Goal: Transaction & Acquisition: Purchase product/service

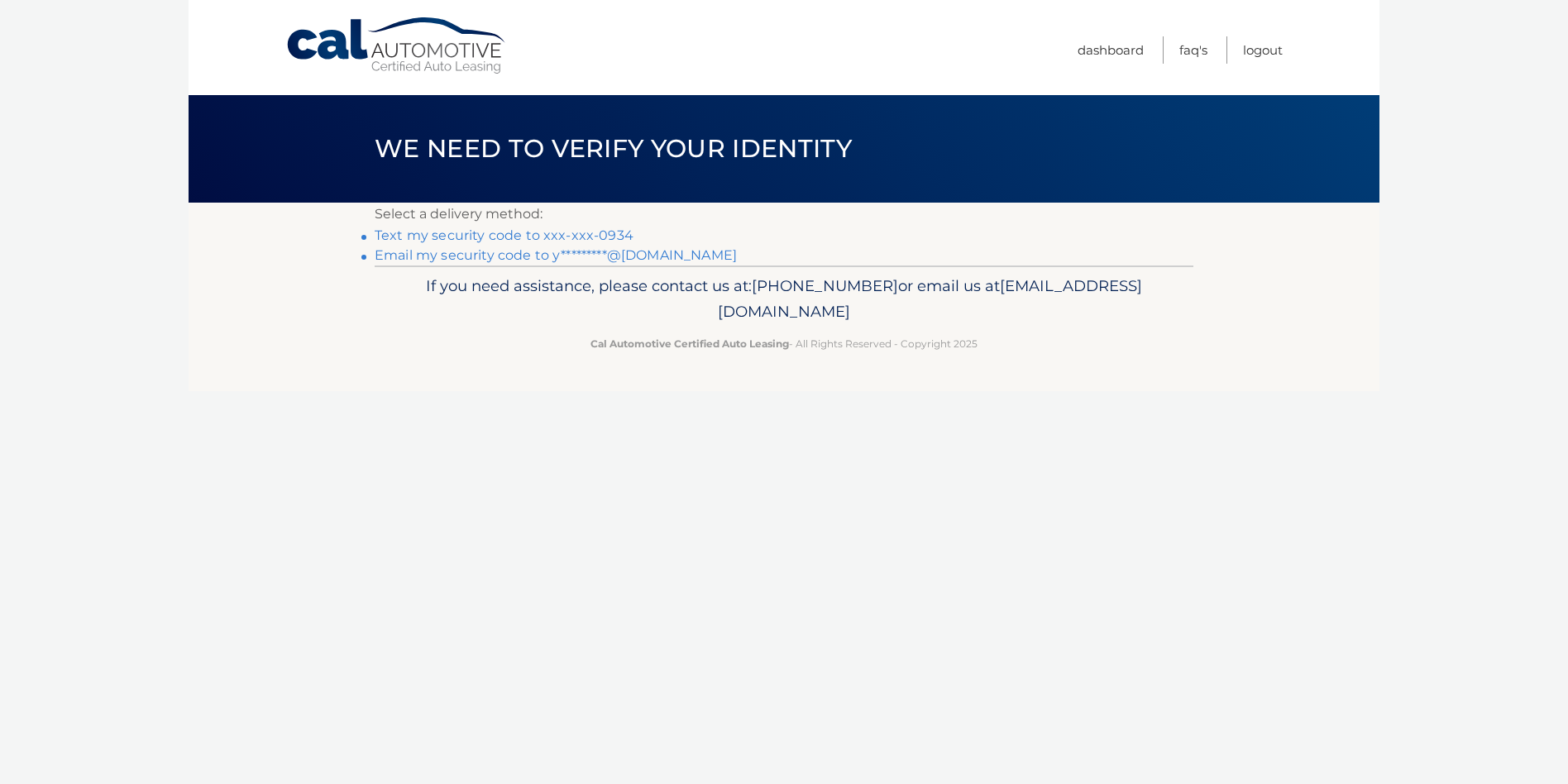
click at [519, 238] on link "Text my security code to xxx-xxx-0934" at bounding box center [504, 236] width 259 height 16
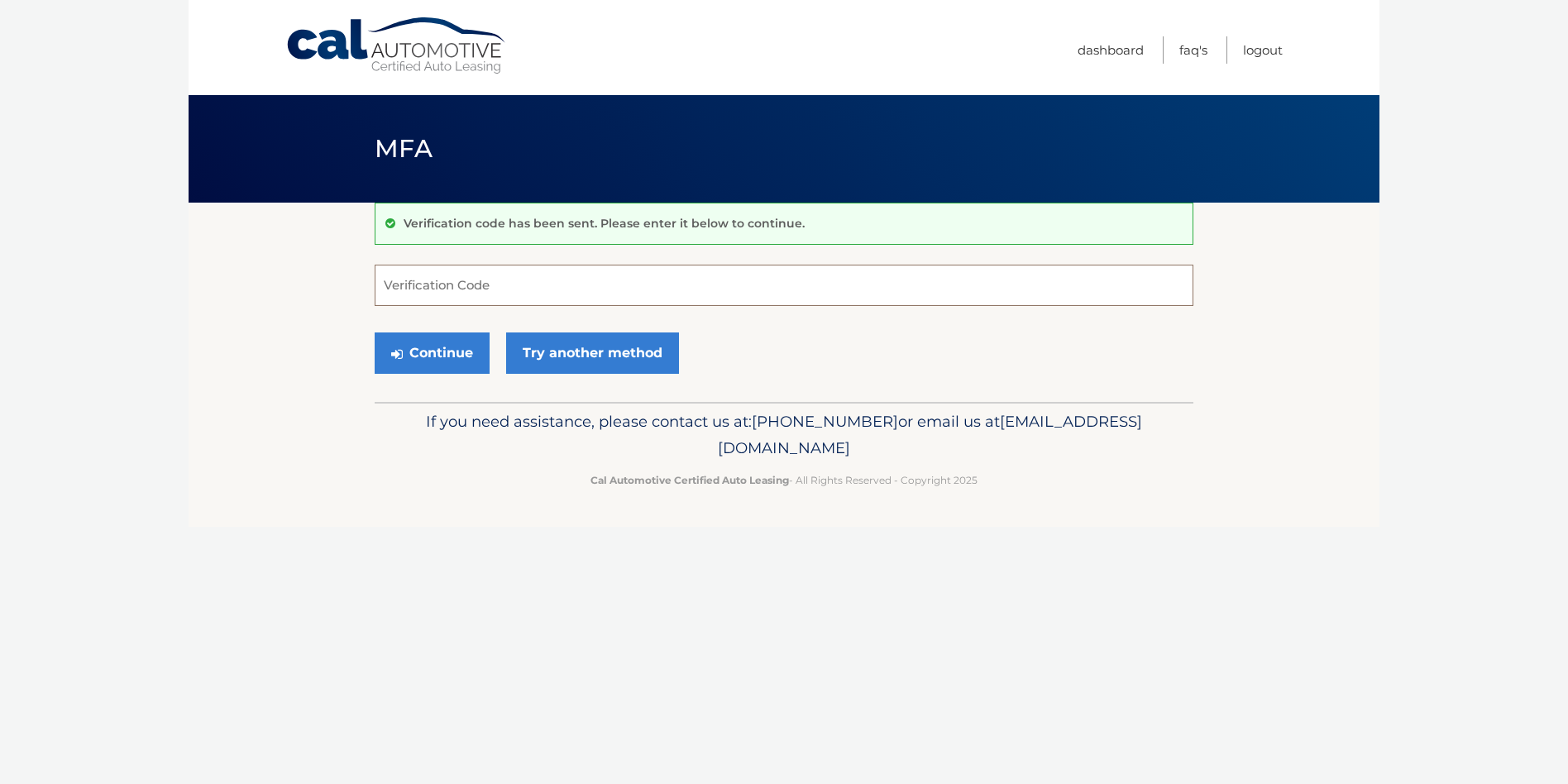
click at [481, 272] on input "Verification Code" at bounding box center [784, 285] width 819 height 41
type input "494260"
click at [443, 355] on button "Continue" at bounding box center [432, 353] width 115 height 41
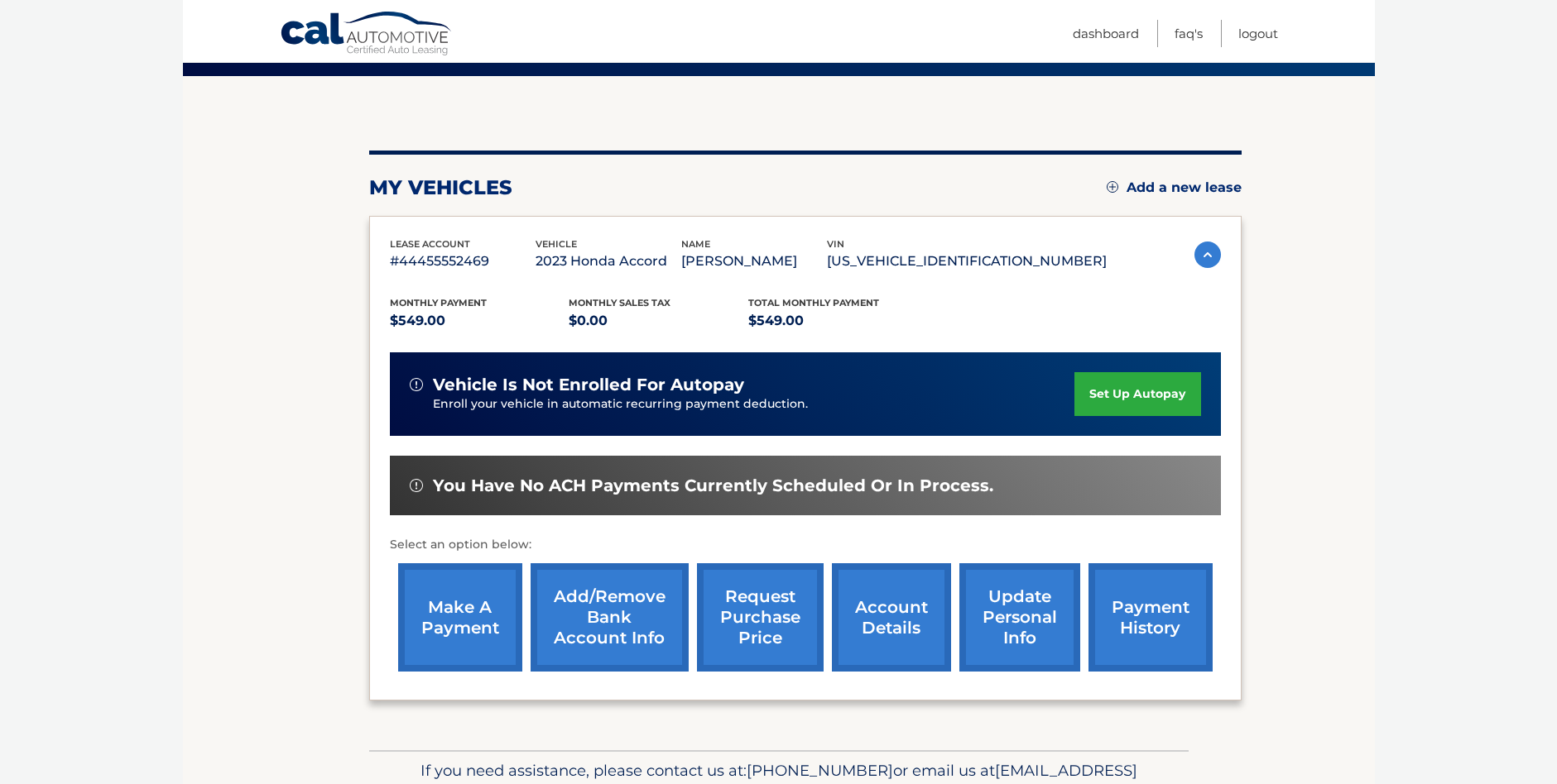
scroll to position [166, 0]
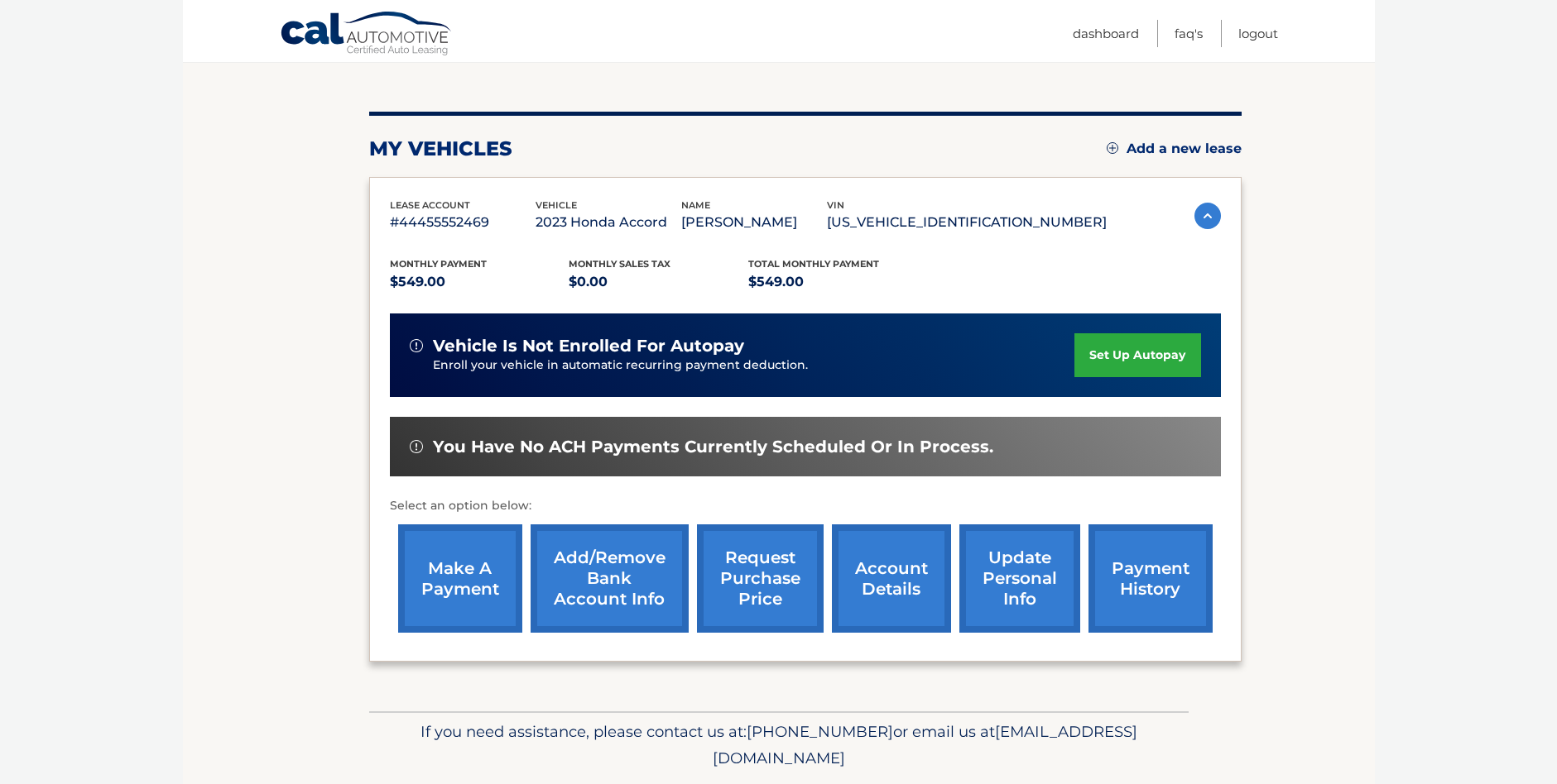
click at [479, 576] on link "make a payment" at bounding box center [460, 579] width 124 height 108
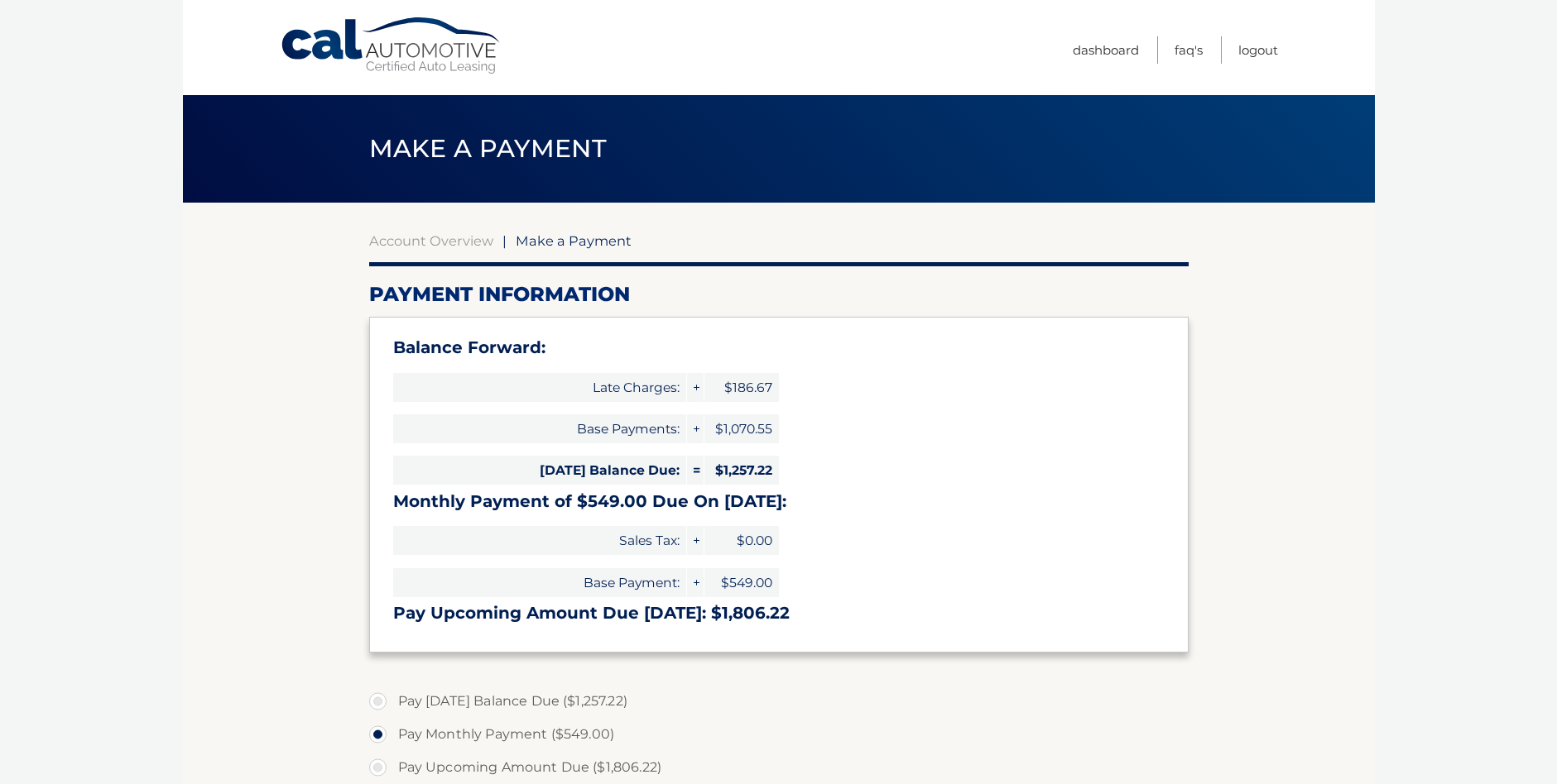
select select "ZGEyMTA4YjEtZGI5Yy00OWQyLTg3YjEtNGVhZjdmNjgzNjhi"
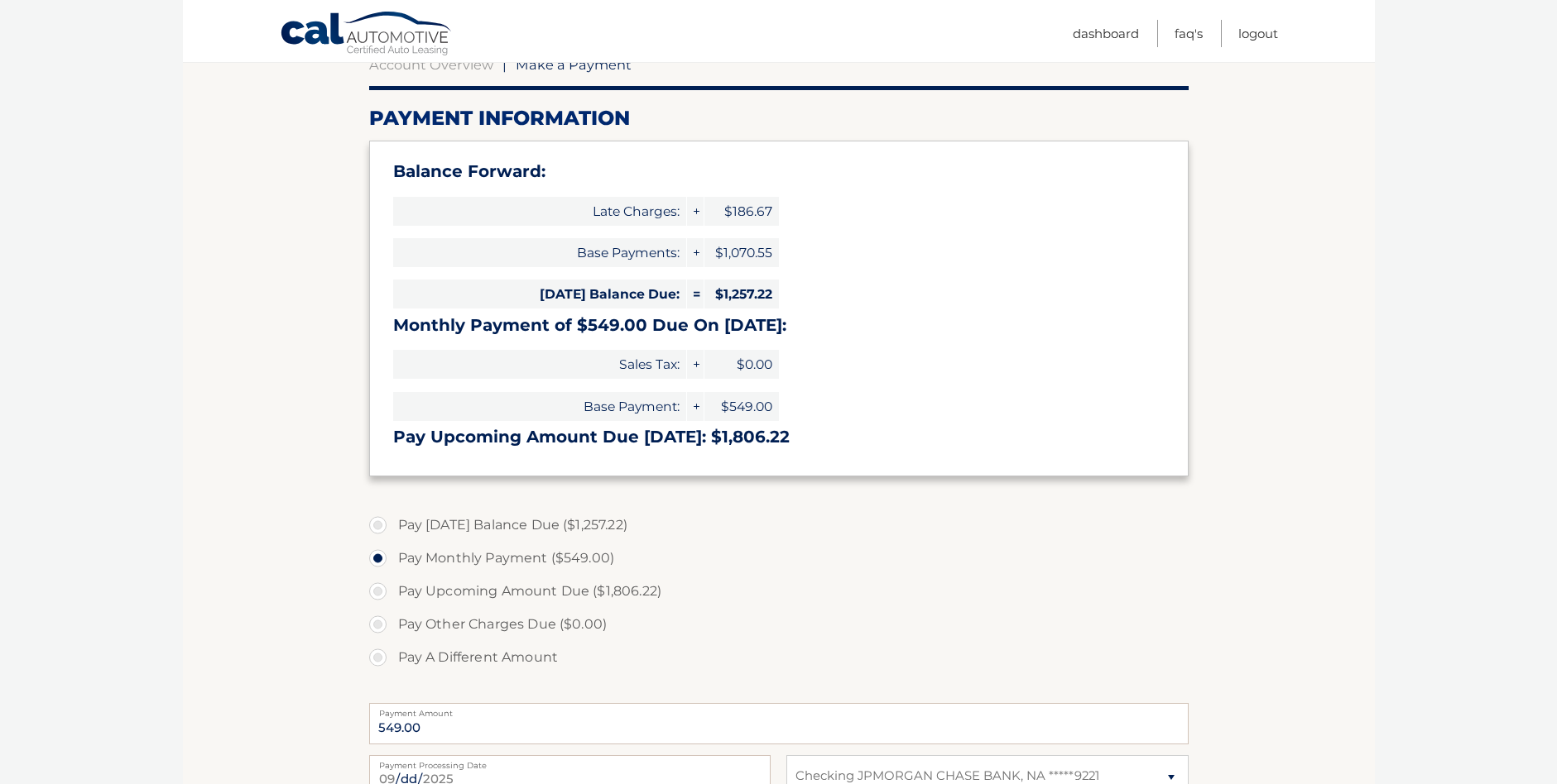
scroll to position [248, 0]
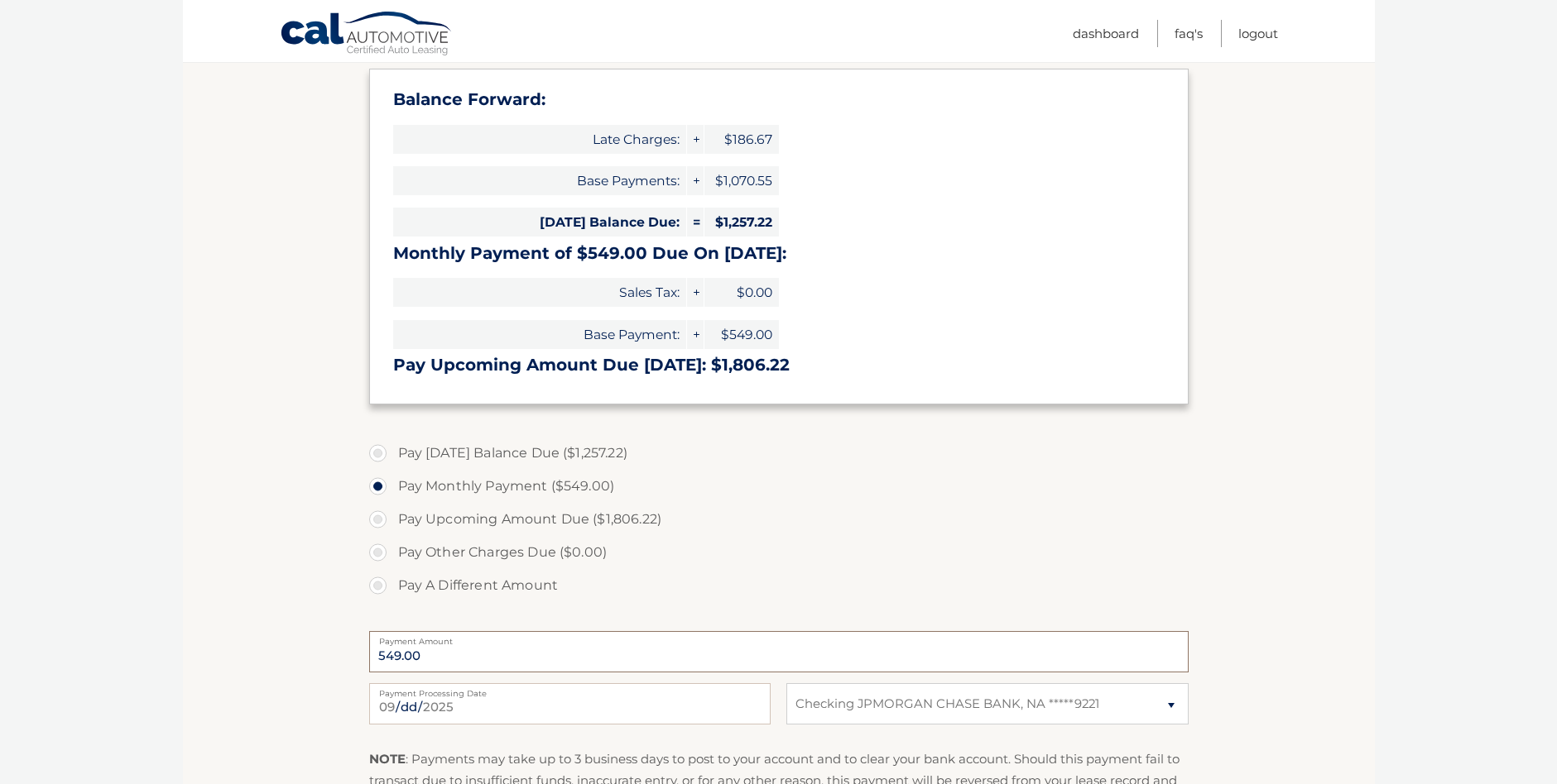
drag, startPoint x: 449, startPoint y: 667, endPoint x: 223, endPoint y: 642, distance: 227.4
click at [223, 642] on section "Account Overview | Make a Payment Payment Information Balance Forward: Late Cha…" at bounding box center [778, 436] width 1192 height 965
click at [709, 560] on label "Pay Other Charges Due ($0.00)" at bounding box center [778, 552] width 819 height 33
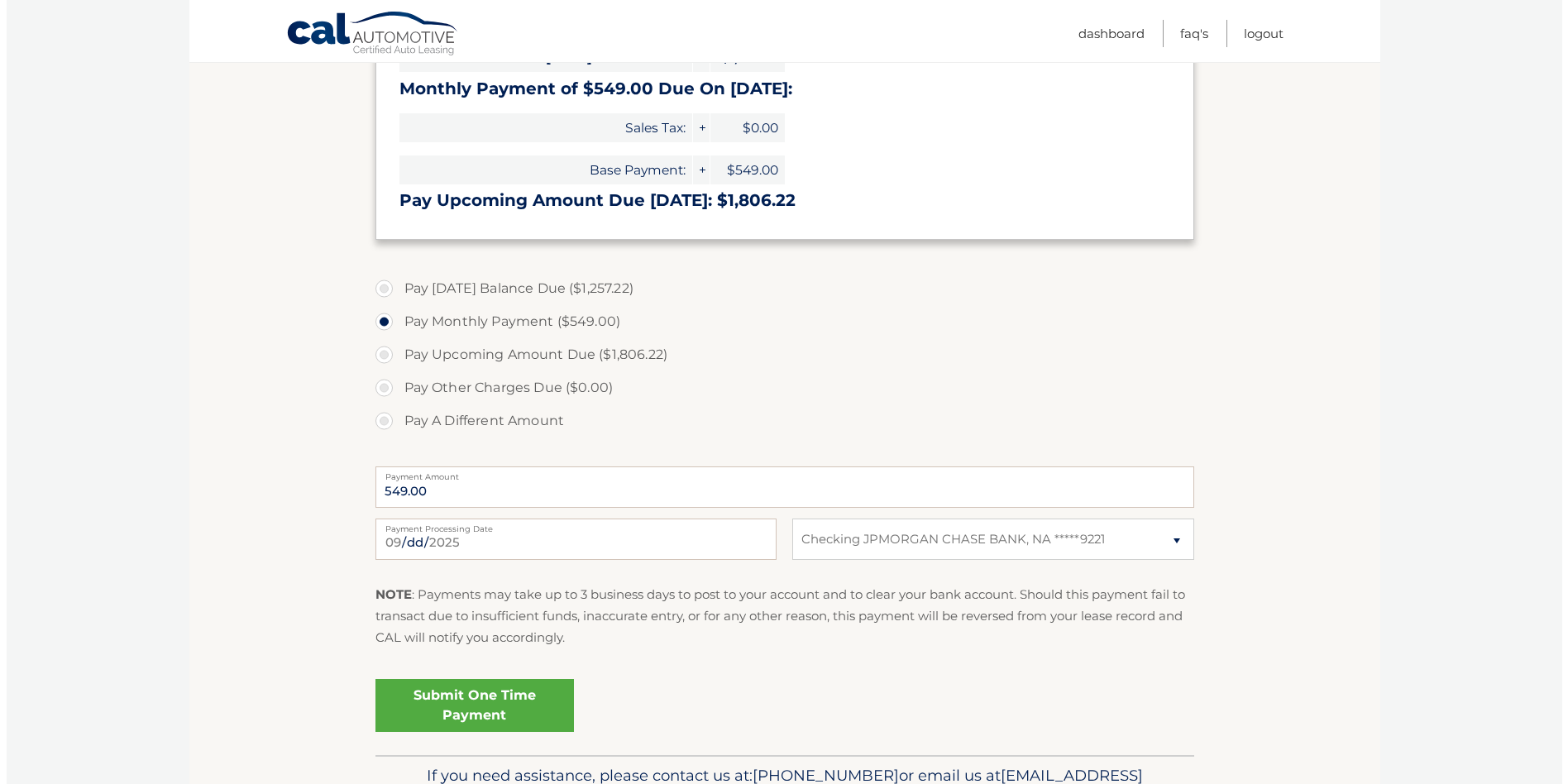
scroll to position [414, 0]
click at [369, 414] on label "Pay A Different Amount" at bounding box center [778, 421] width 819 height 33
click at [376, 414] on input "Pay A Different Amount" at bounding box center [383, 417] width 17 height 26
radio input "true"
type input "500.00"
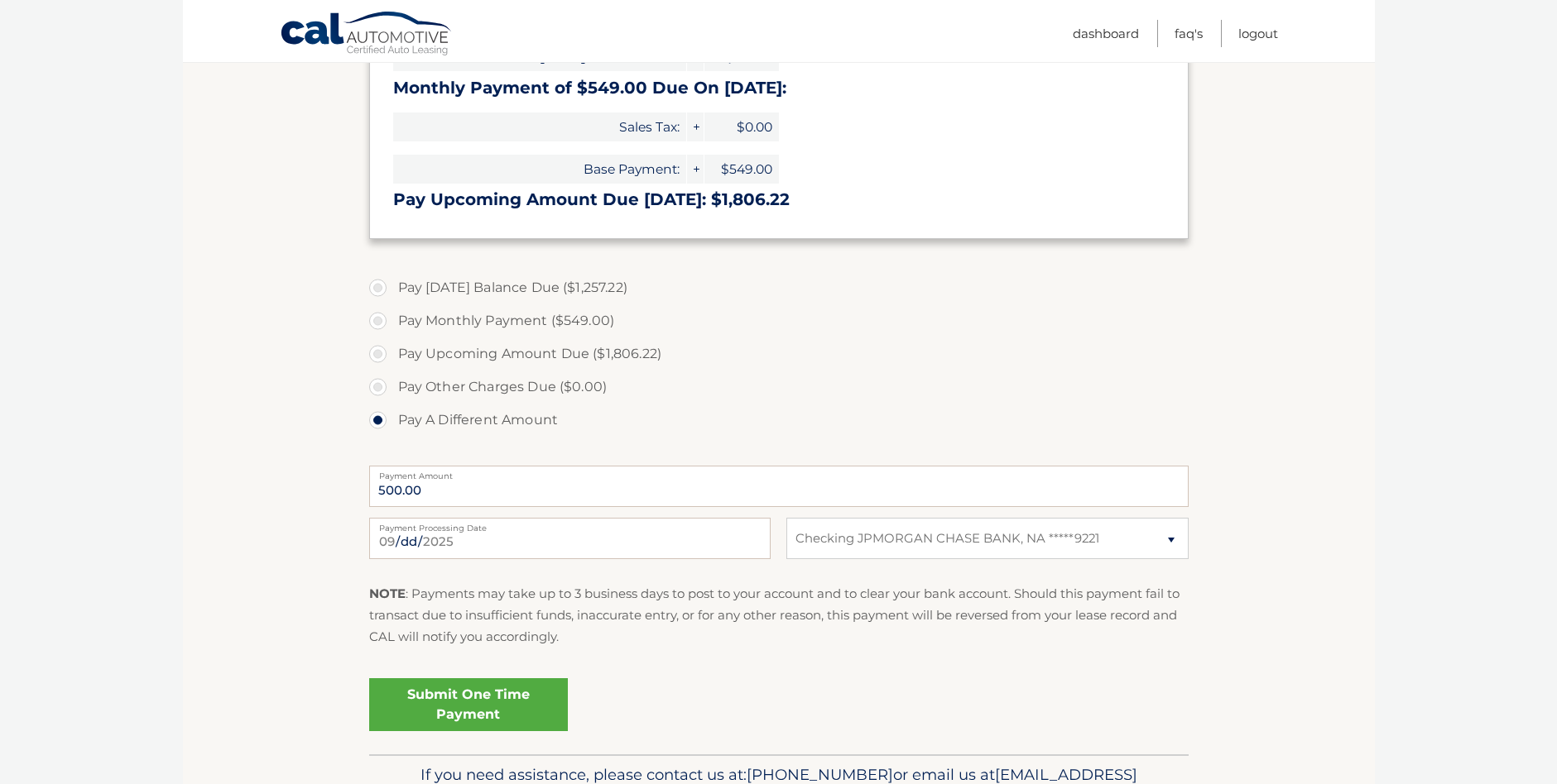
click at [621, 635] on p "NOTE : Payments may take up to 3 business days to post to your account and to c…" at bounding box center [778, 616] width 819 height 65
click at [454, 702] on link "Submit One Time Payment" at bounding box center [469, 705] width 199 height 53
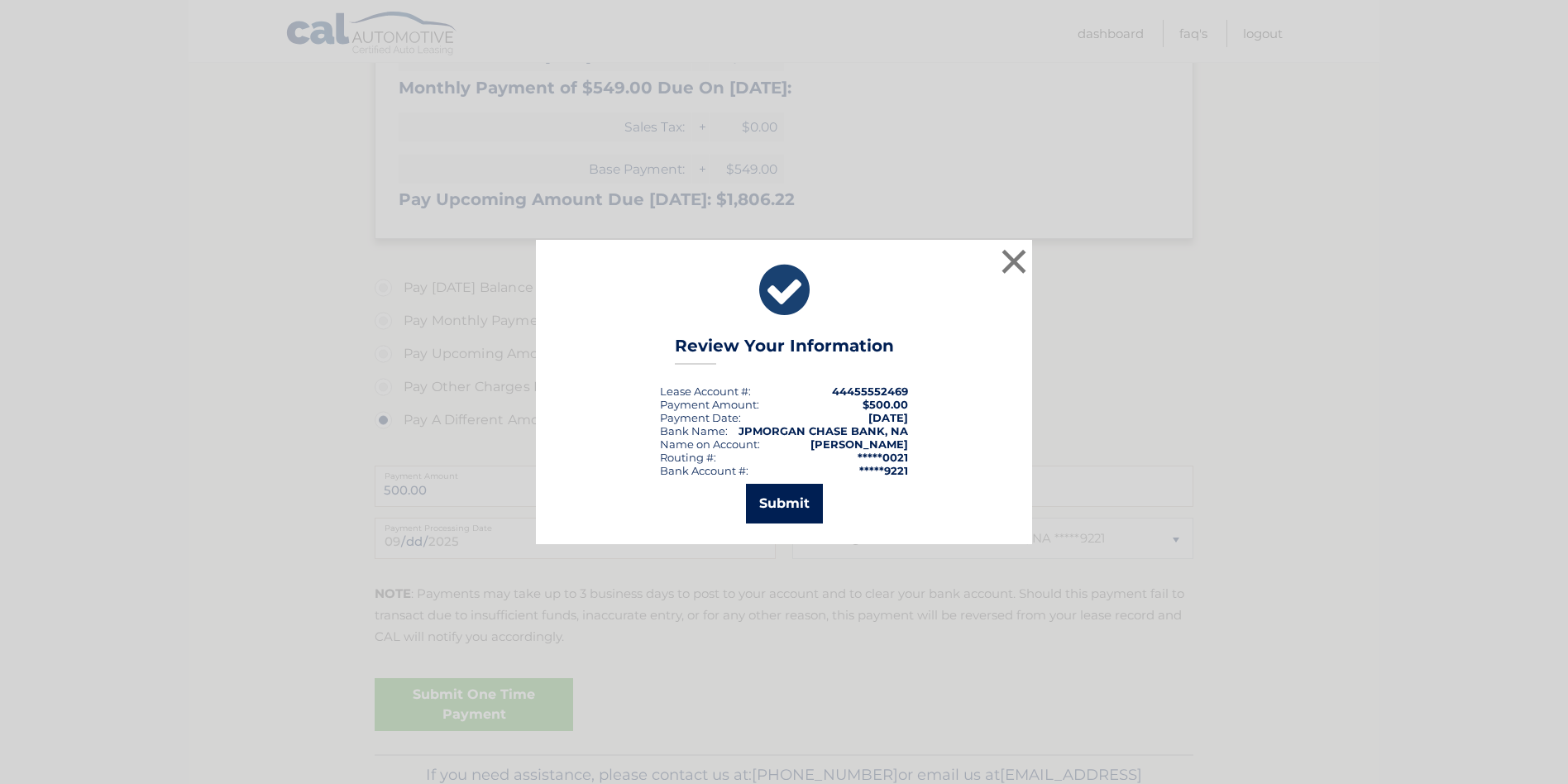
click at [799, 504] on button "Submit" at bounding box center [784, 504] width 77 height 40
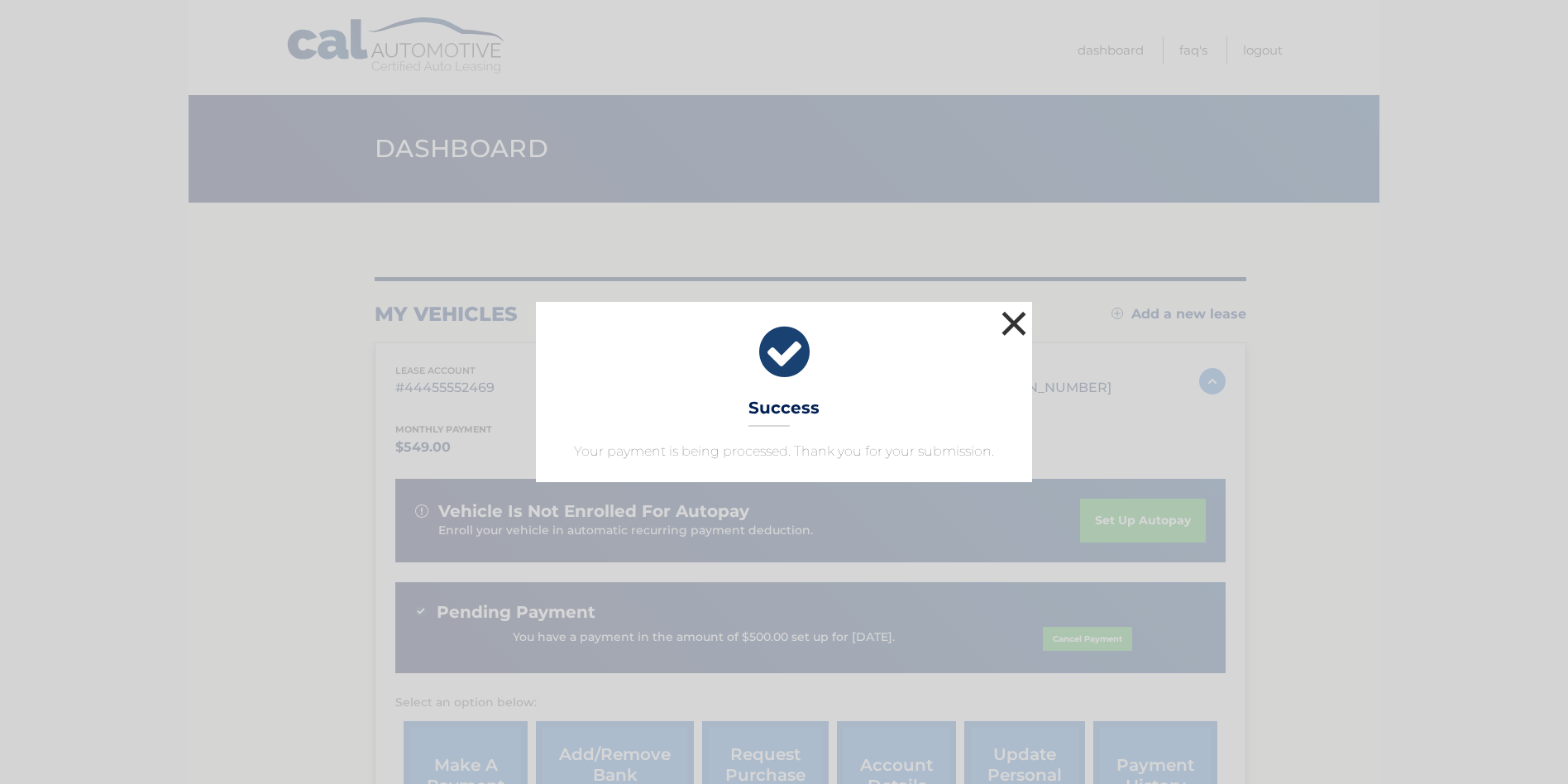
click at [1011, 323] on button "×" at bounding box center [1013, 323] width 33 height 33
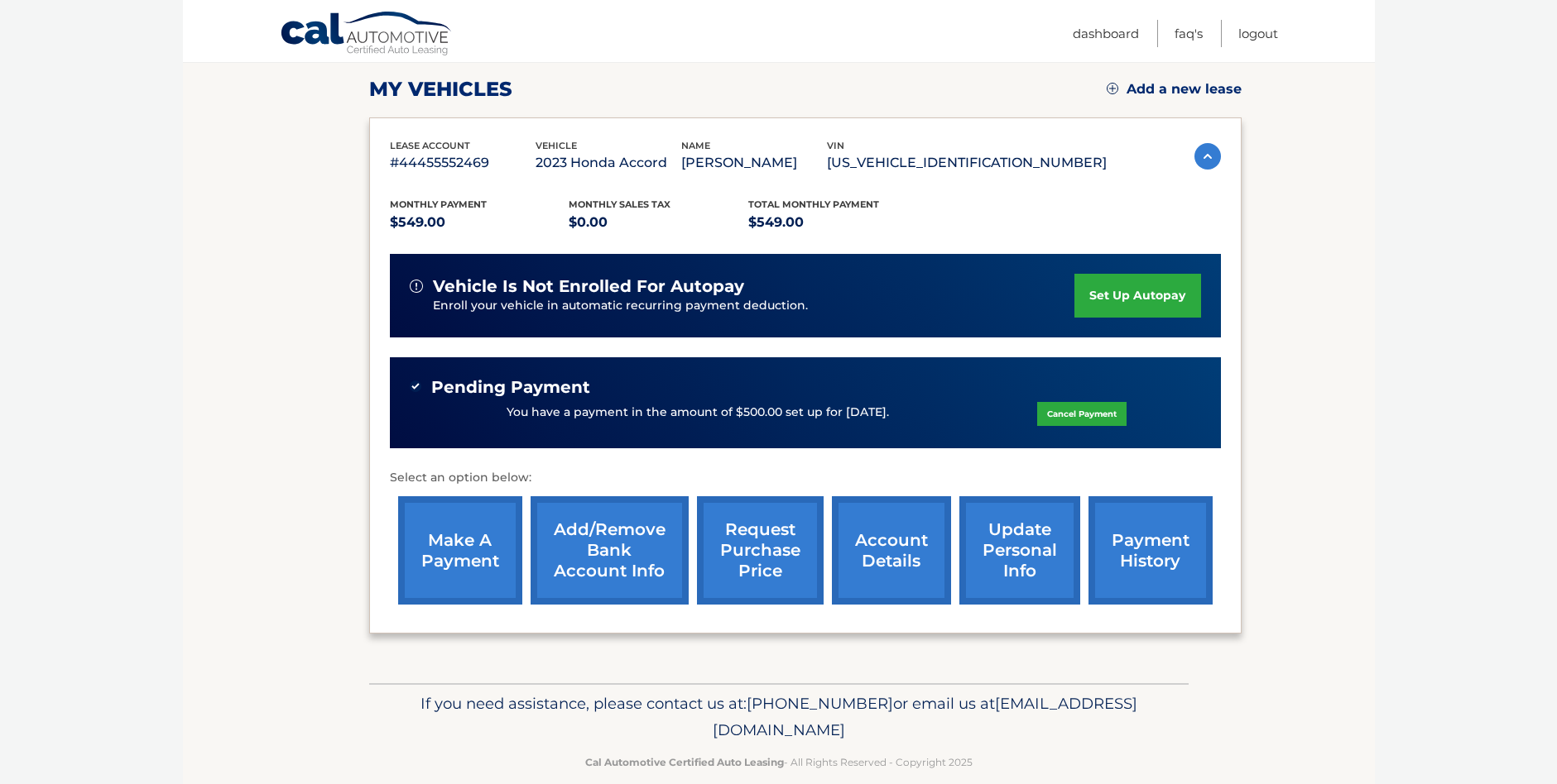
scroll to position [250, 0]
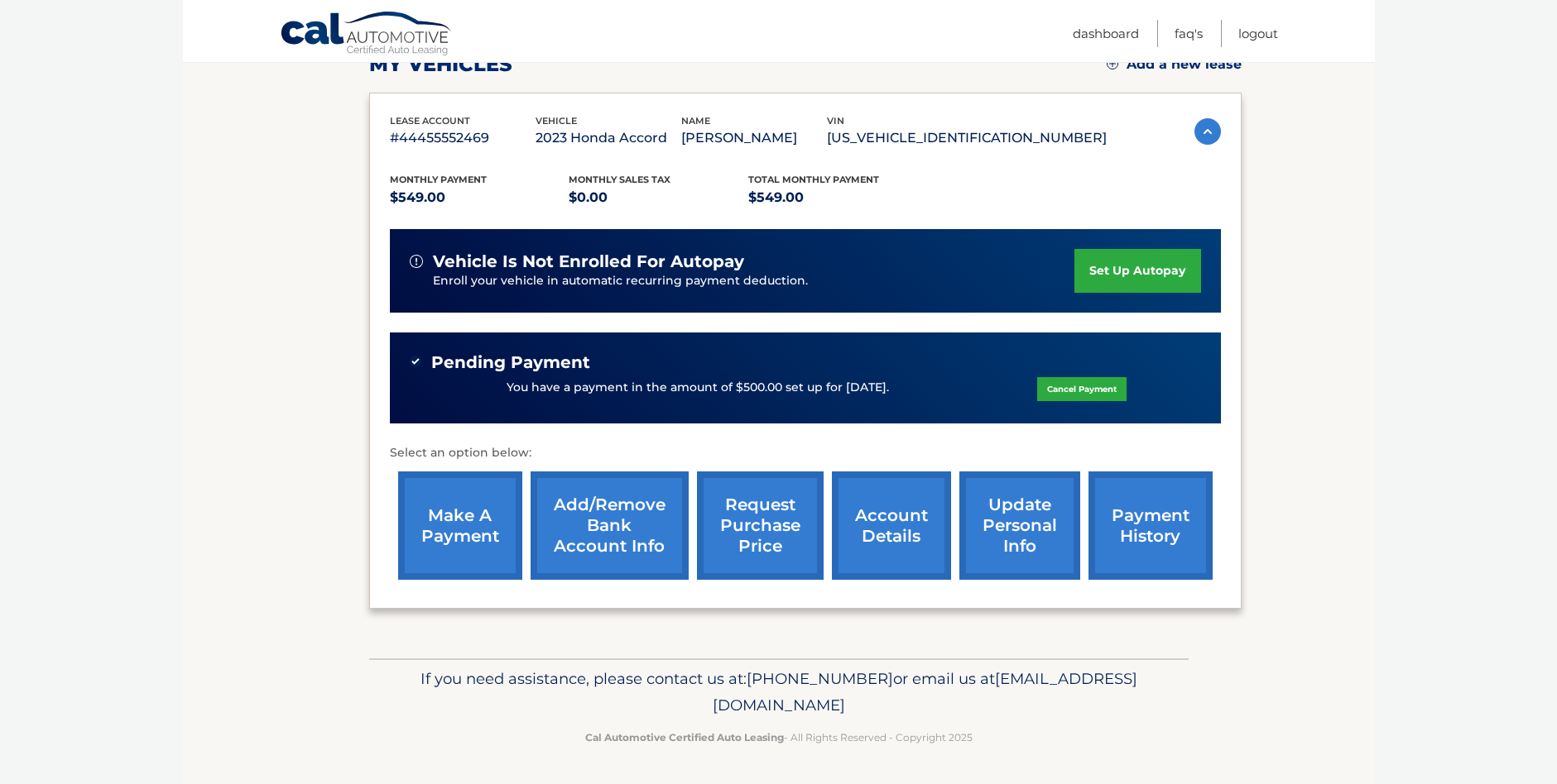
click at [484, 527] on link "make a payment" at bounding box center [460, 525] width 124 height 108
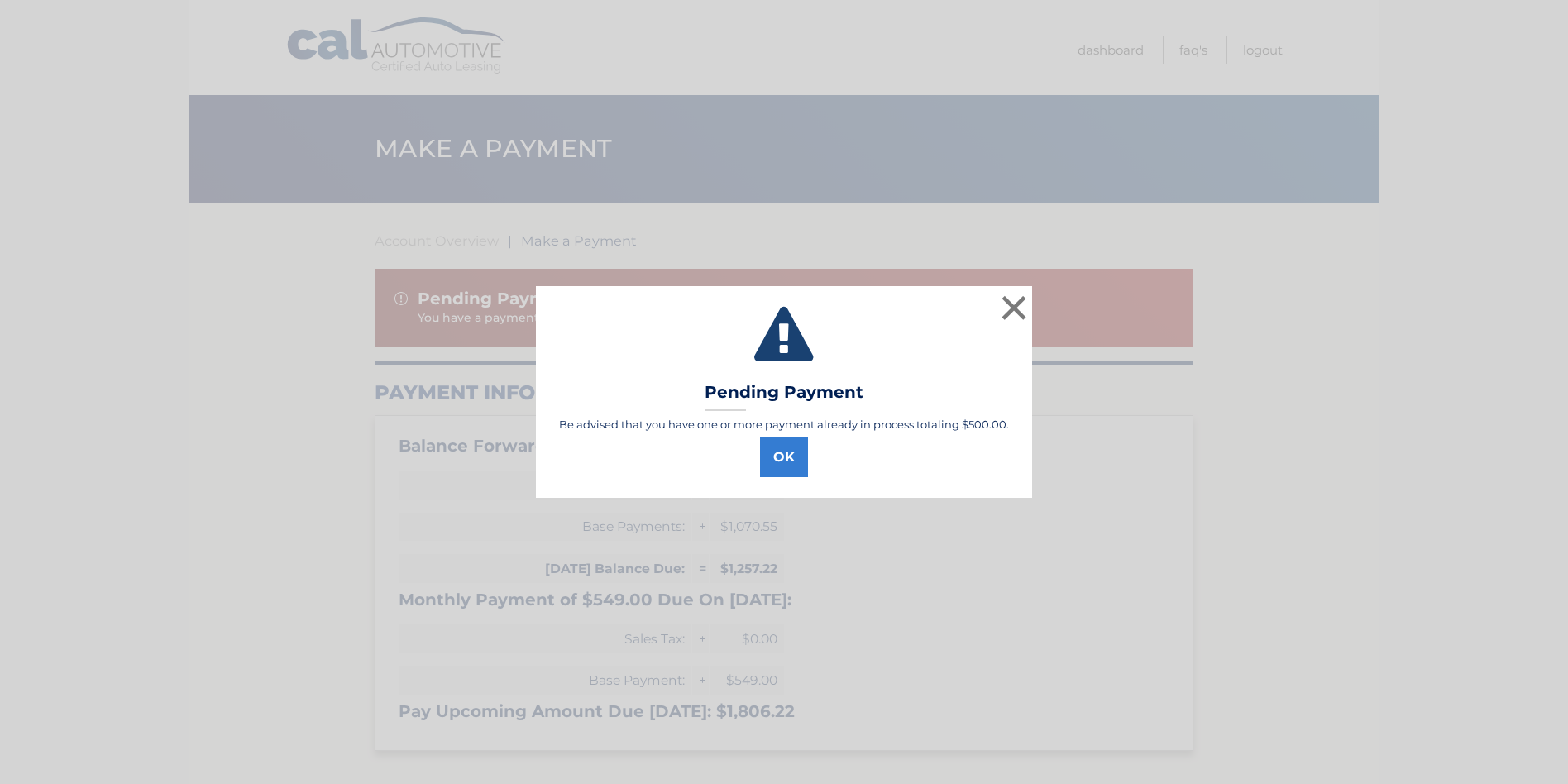
select select "ZGEyMTA4YjEtZGI5Yy00OWQyLTg3YjEtNGVhZjdmNjgzNjhi"
click at [792, 470] on button "OK" at bounding box center [784, 457] width 48 height 40
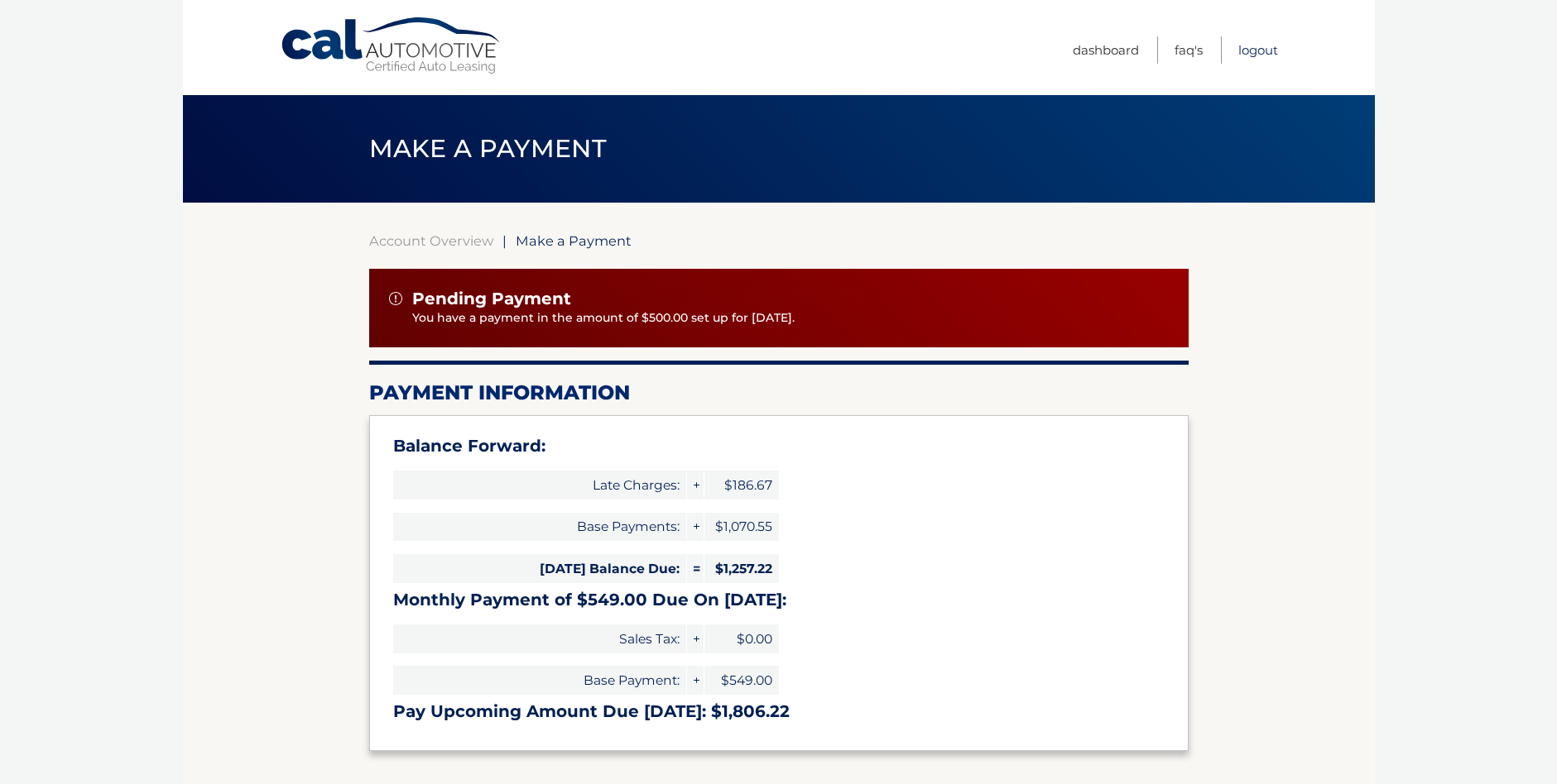
click at [1254, 52] on link "Logout" at bounding box center [1258, 50] width 40 height 27
